Goal: Navigation & Orientation: Find specific page/section

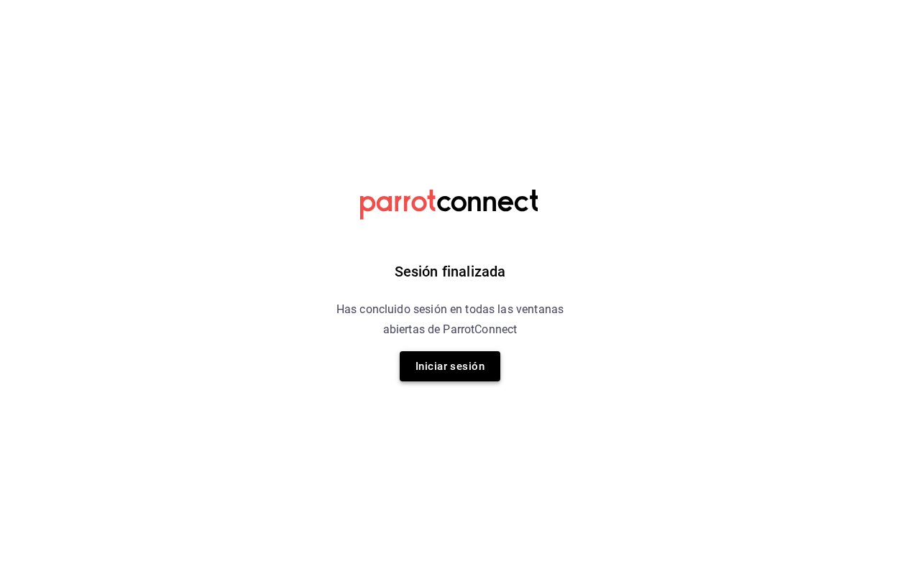
click at [418, 370] on button "Iniciar sesión" at bounding box center [450, 366] width 101 height 30
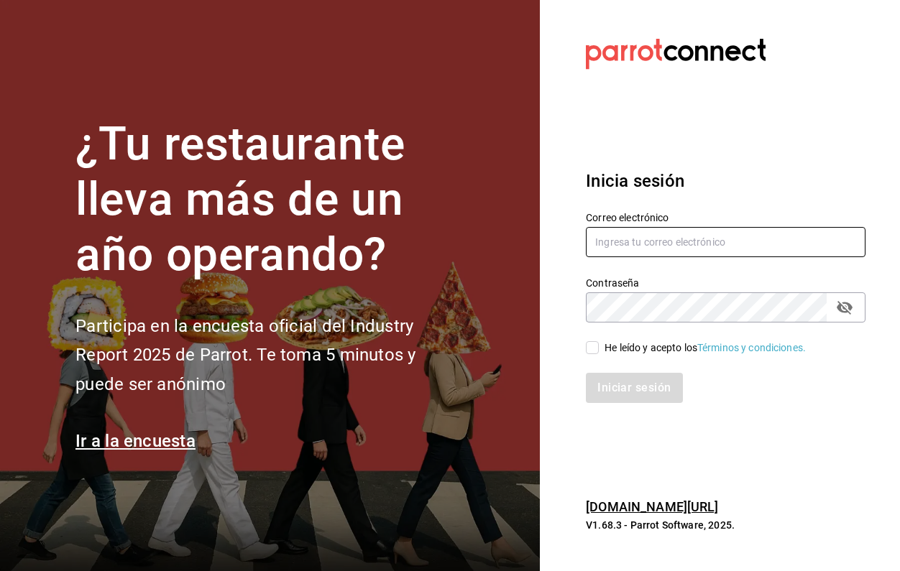
type input "evvyyy@hotmail.com"
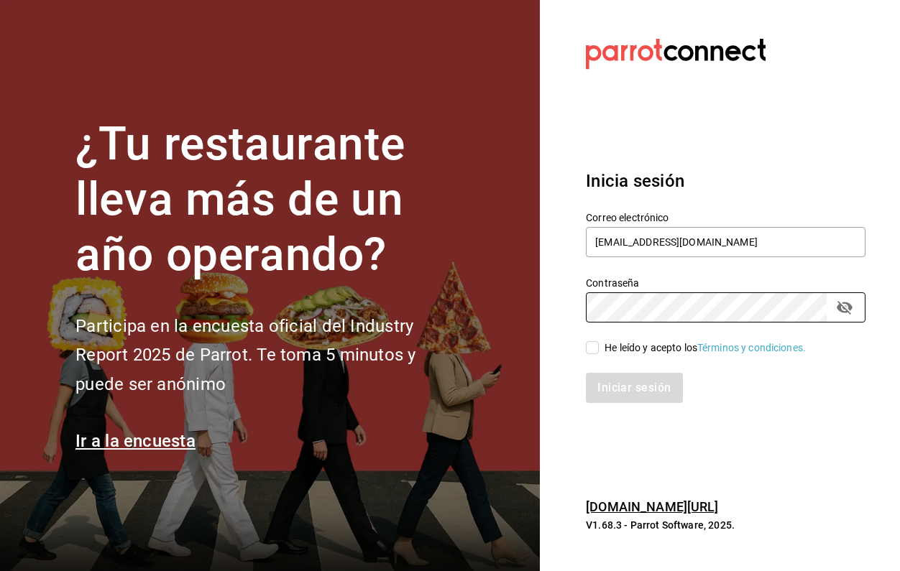
click at [588, 348] on input "He leído y acepto los Términos y condiciones." at bounding box center [592, 347] width 13 height 13
checkbox input "true"
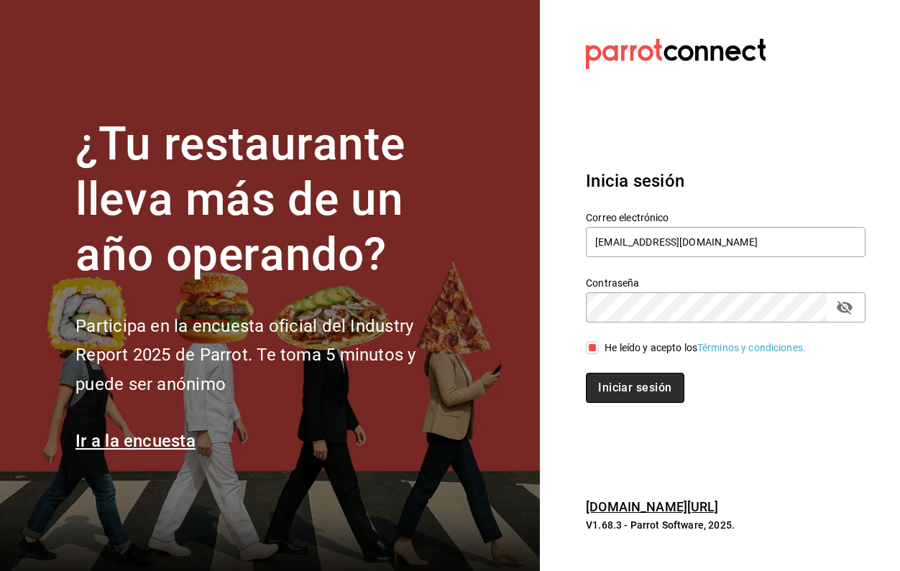
click at [605, 389] on button "Iniciar sesión" at bounding box center [635, 388] width 98 height 30
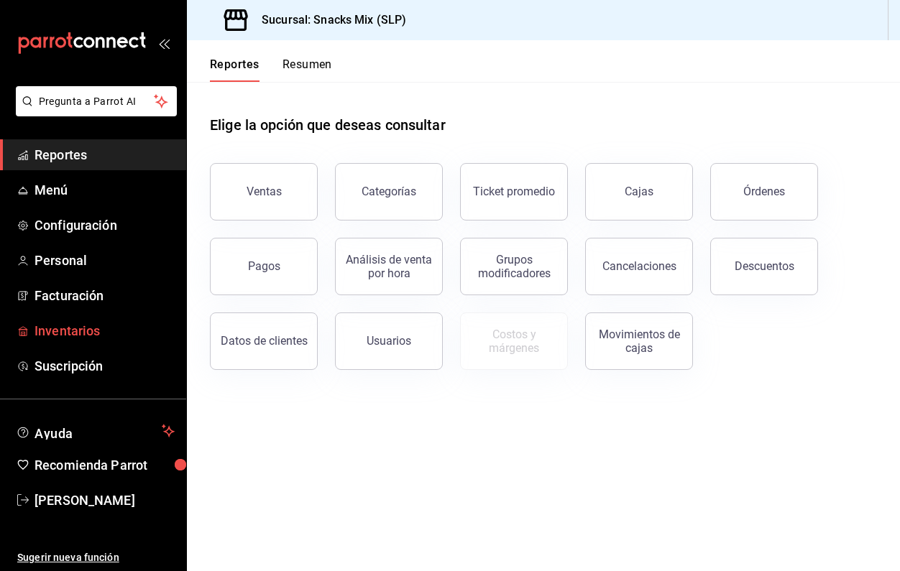
click at [86, 327] on span "Inventarios" at bounding box center [105, 330] width 140 height 19
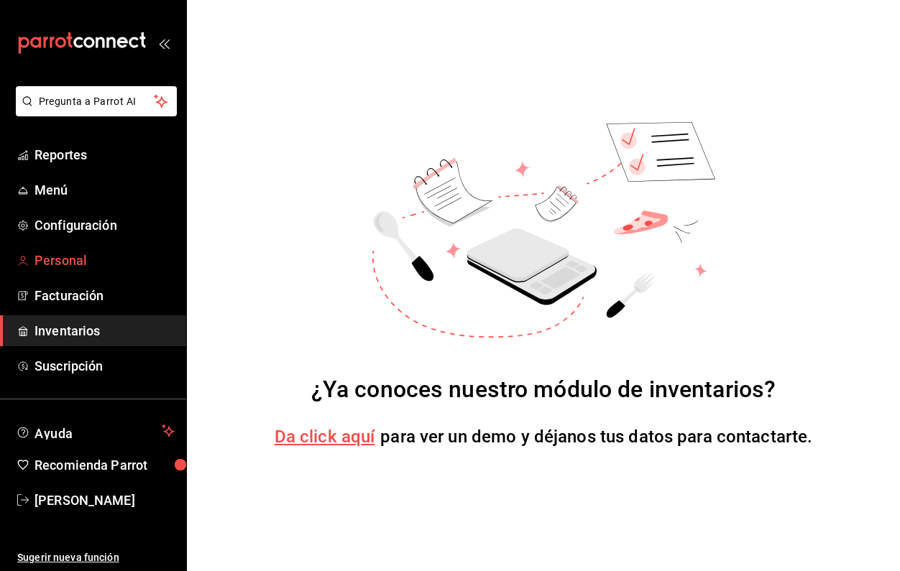
click at [83, 265] on span "Personal" at bounding box center [105, 260] width 140 height 19
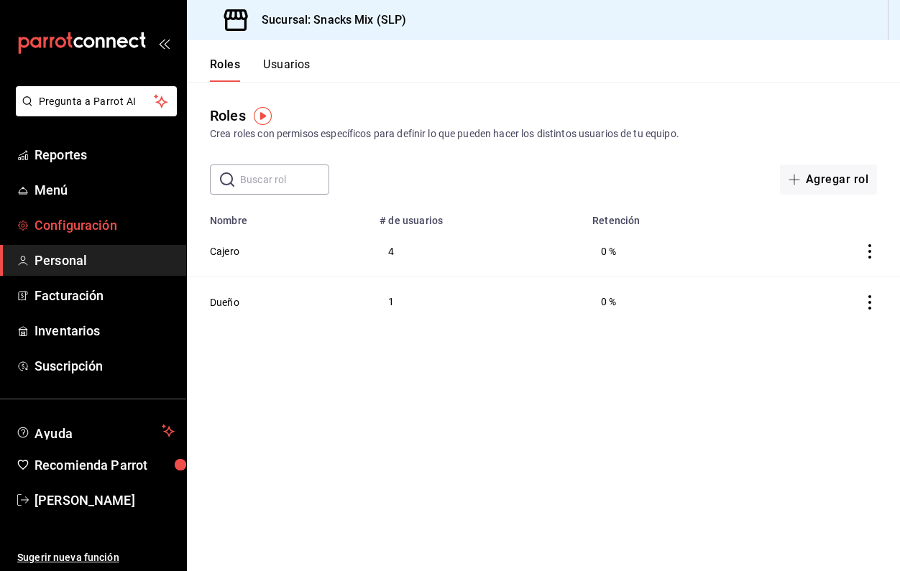
click at [83, 226] on span "Configuración" at bounding box center [105, 225] width 140 height 19
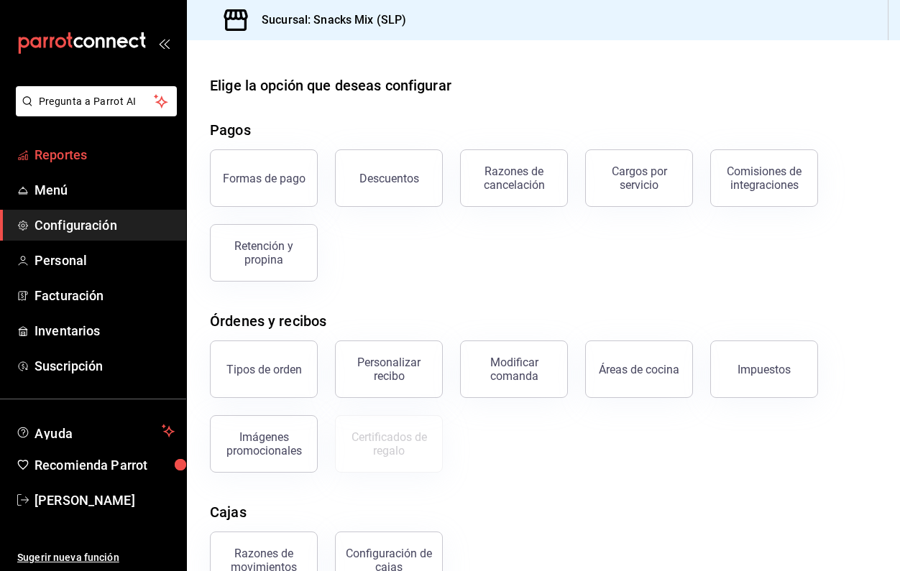
click at [83, 153] on span "Reportes" at bounding box center [105, 154] width 140 height 19
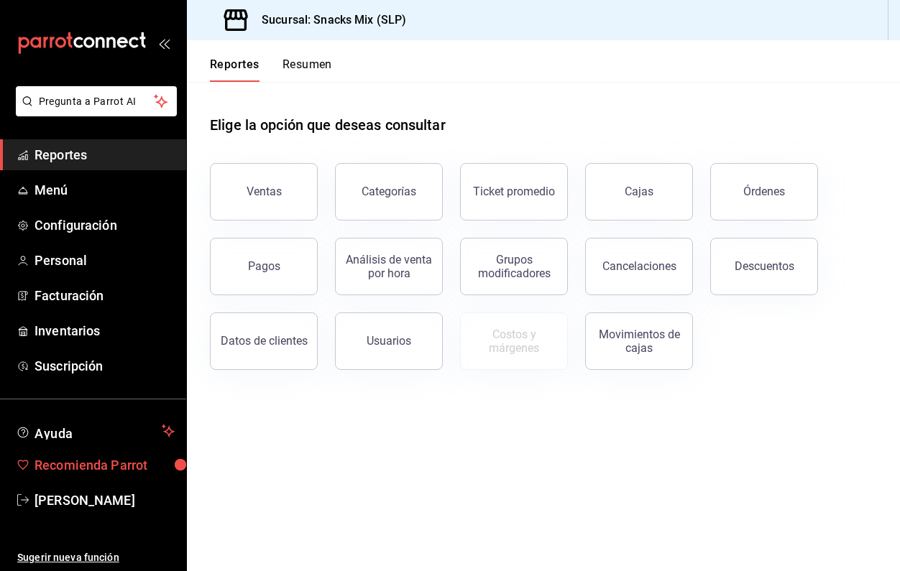
click at [60, 469] on span "Recomienda Parrot" at bounding box center [105, 465] width 140 height 19
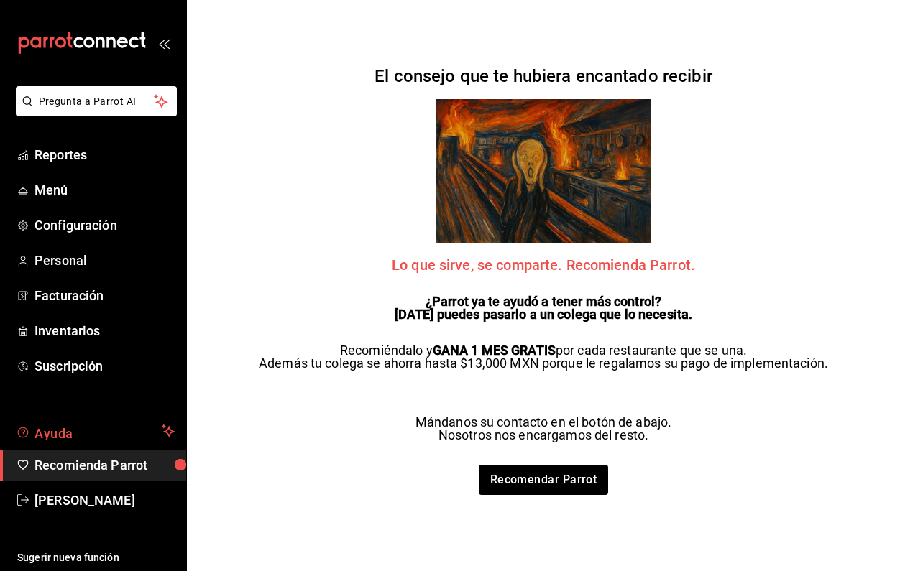
click at [58, 441] on button "Ayuda" at bounding box center [93, 431] width 186 height 29
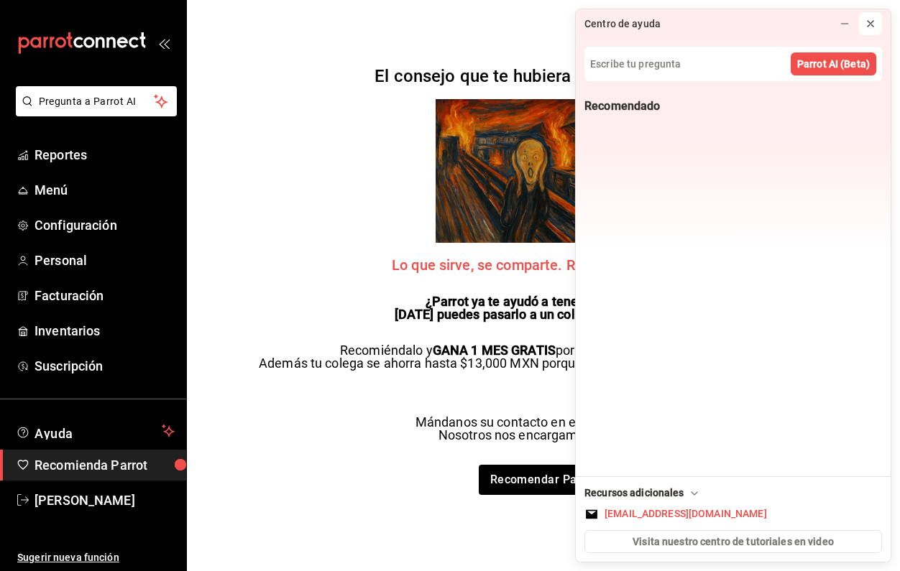
click at [871, 23] on icon at bounding box center [871, 24] width 6 height 6
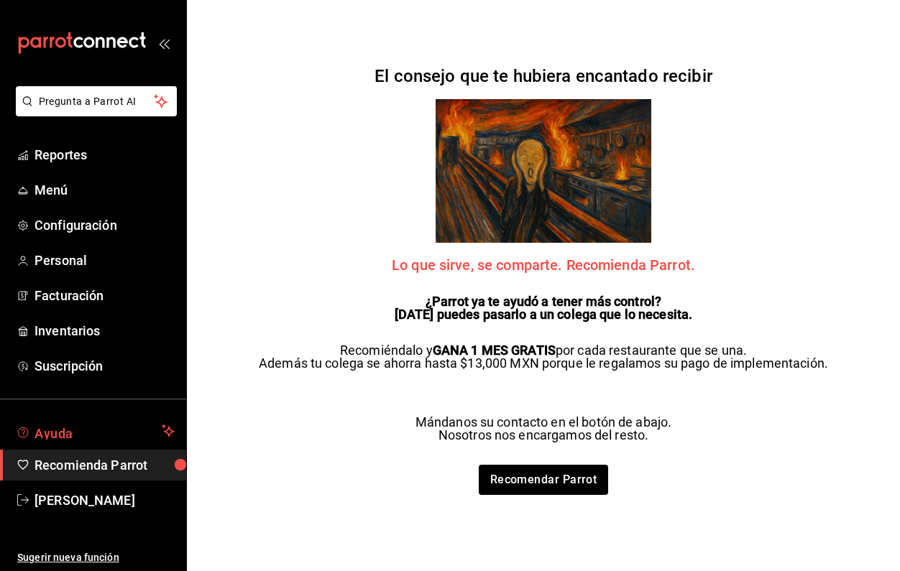
click at [75, 426] on span "Ayuda" at bounding box center [95, 431] width 121 height 17
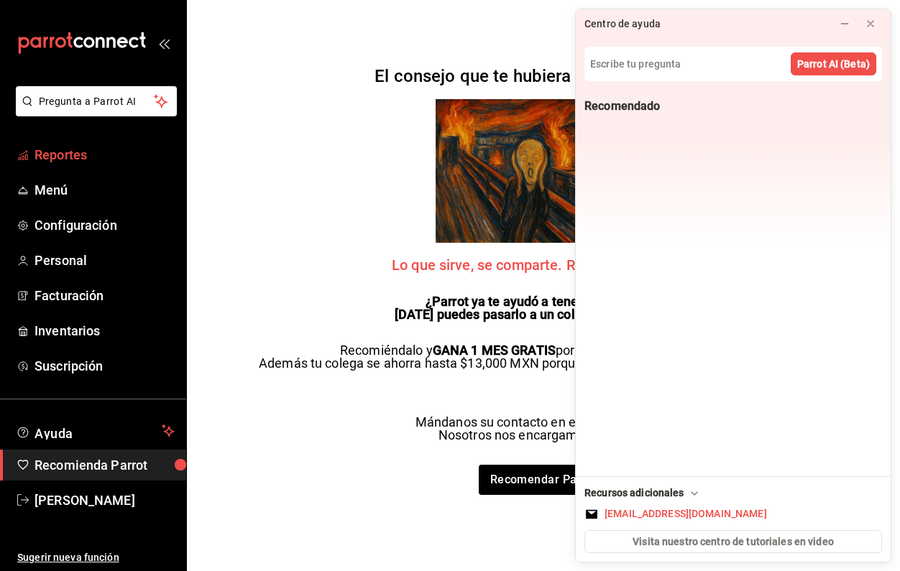
click at [79, 151] on span "Reportes" at bounding box center [105, 154] width 140 height 19
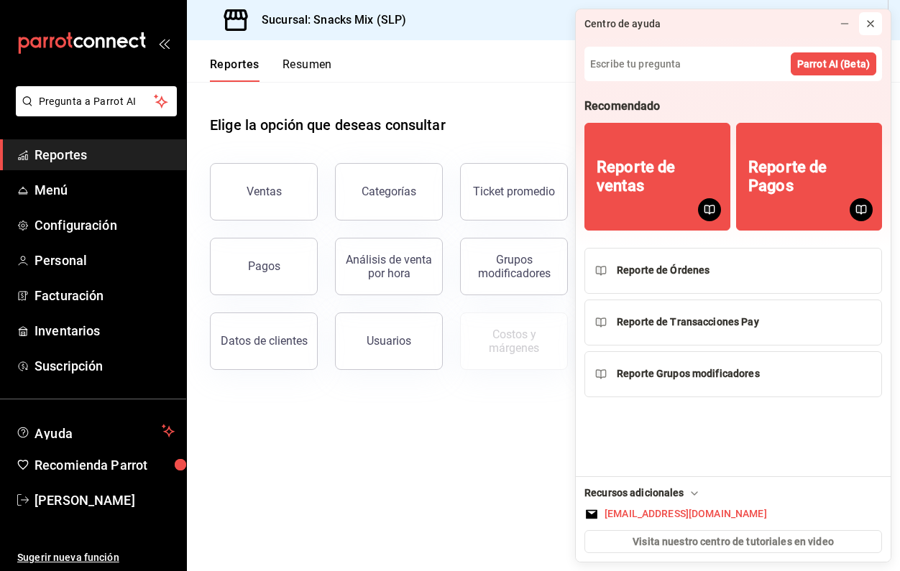
click at [871, 24] on icon at bounding box center [871, 24] width 12 height 12
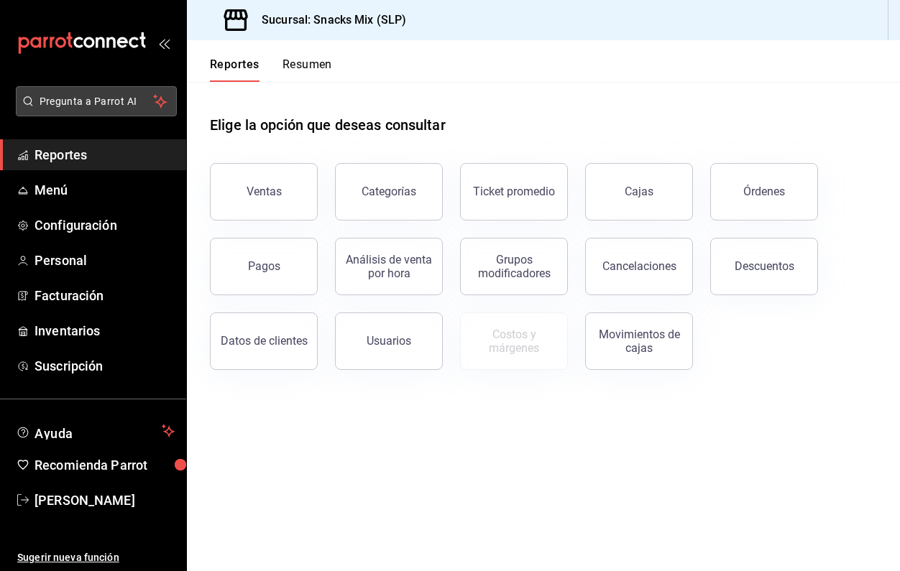
click at [83, 103] on span "Pregunta a Parrot AI" at bounding box center [97, 101] width 114 height 15
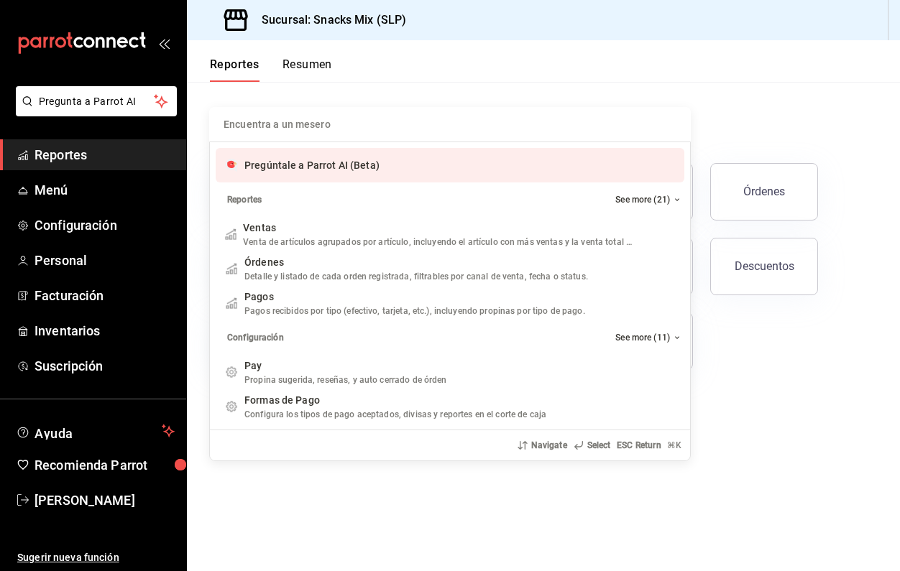
click at [61, 185] on div "Encuentra a un mesero Pregúntale a Parrot AI (Beta) Reportes See more (21) Vent…" at bounding box center [450, 285] width 900 height 571
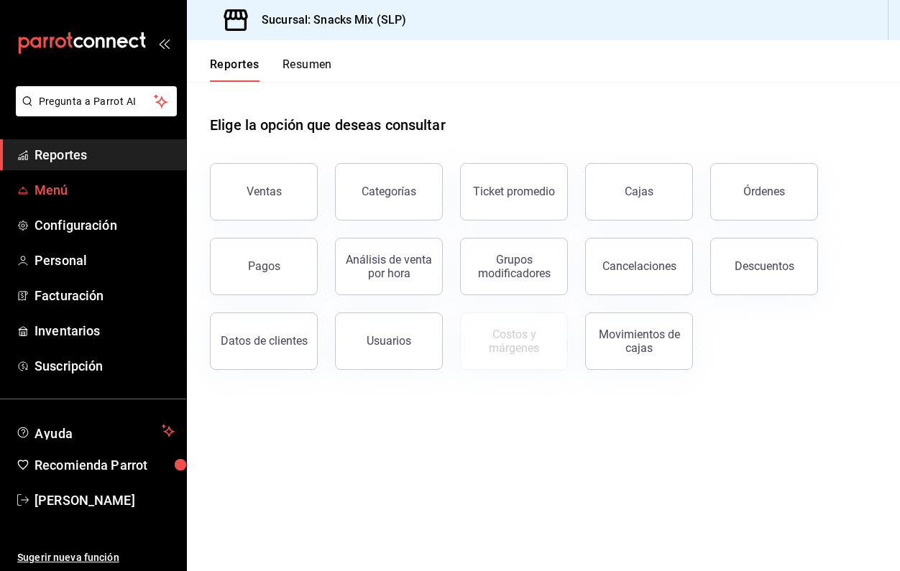
click at [60, 189] on span "Menú" at bounding box center [105, 189] width 140 height 19
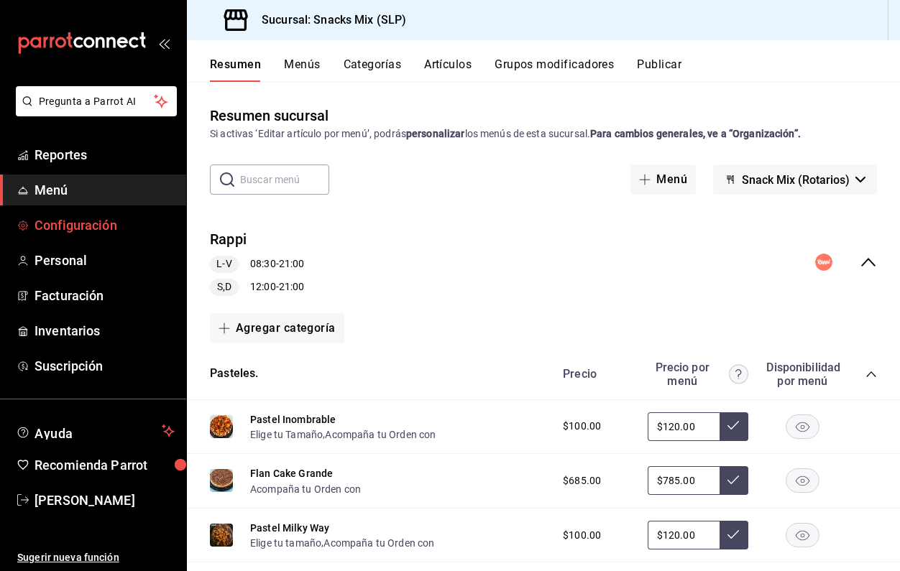
click at [44, 224] on span "Configuración" at bounding box center [105, 225] width 140 height 19
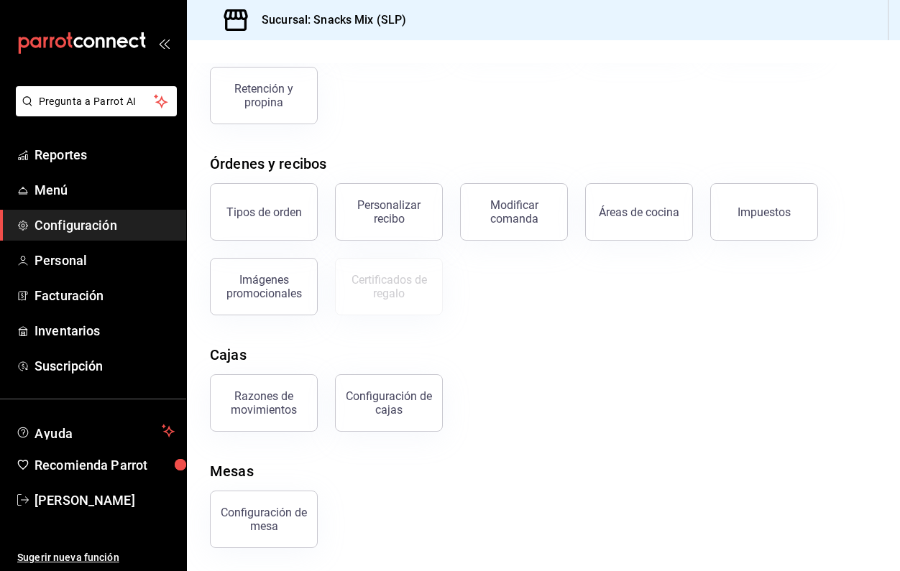
scroll to position [157, 0]
click at [81, 262] on span "Personal" at bounding box center [105, 260] width 140 height 19
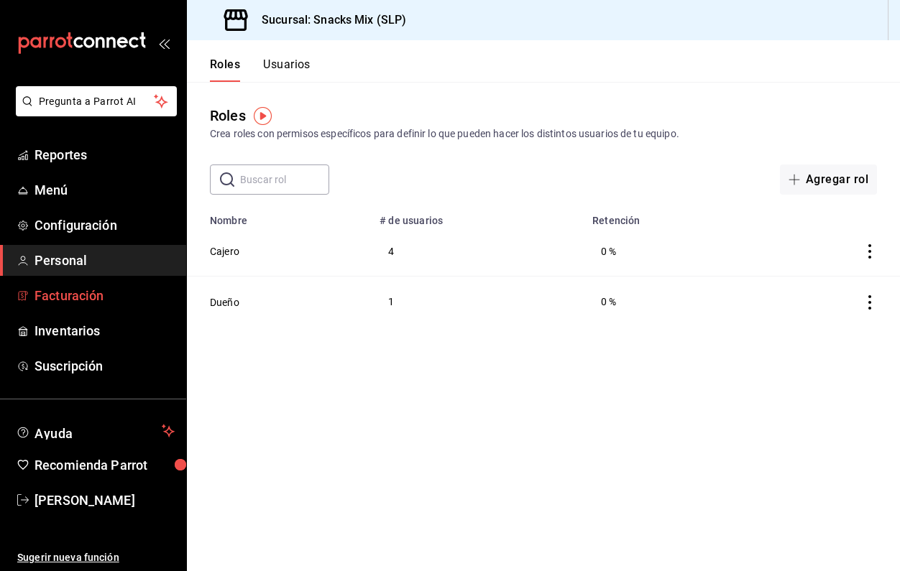
click at [74, 290] on span "Facturación" at bounding box center [105, 295] width 140 height 19
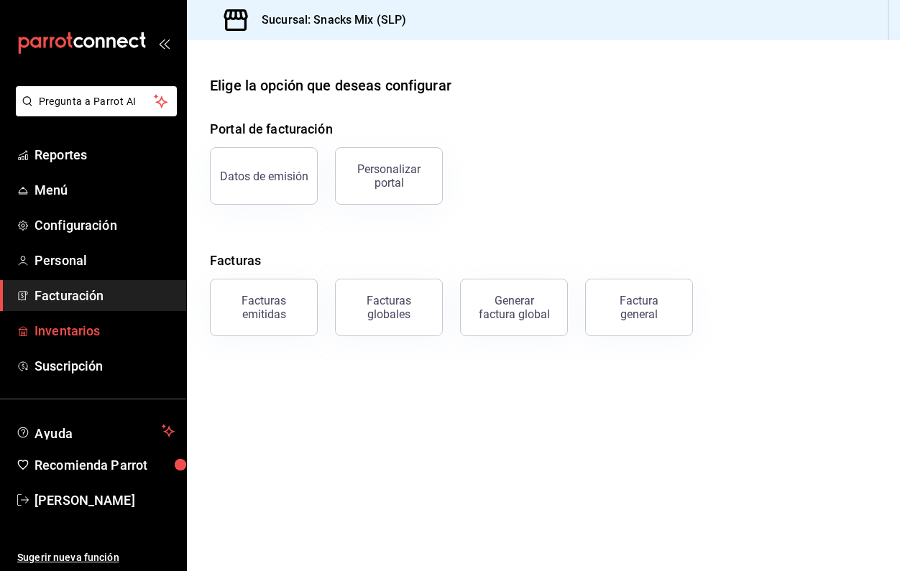
click at [69, 322] on span "Inventarios" at bounding box center [105, 330] width 140 height 19
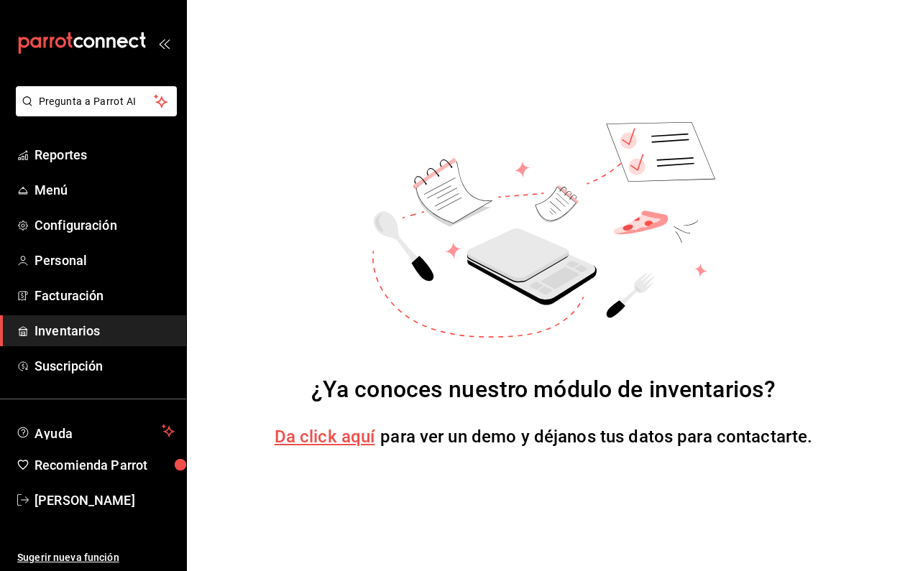
click at [331, 445] on span "Da click aquí" at bounding box center [325, 437] width 101 height 20
